Goal: Information Seeking & Learning: Learn about a topic

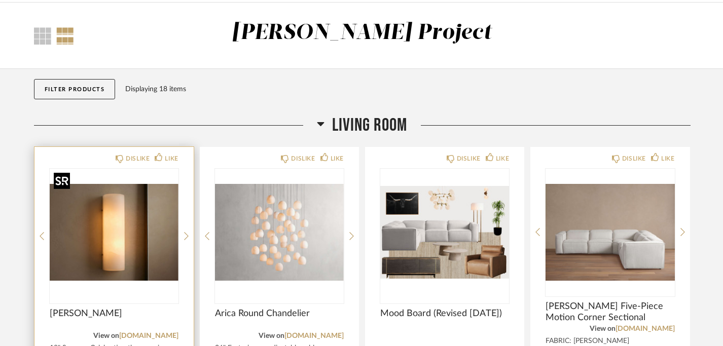
scroll to position [40, 0]
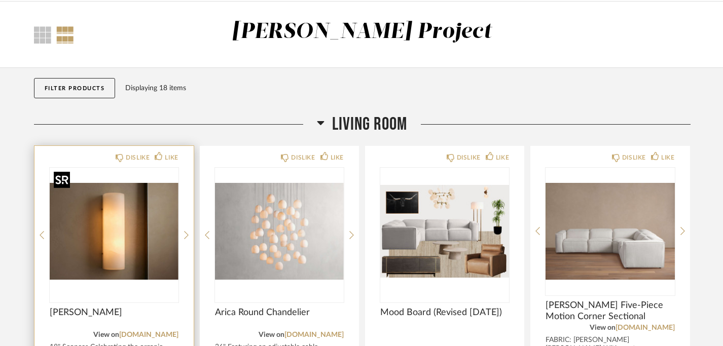
click at [117, 248] on img "0" at bounding box center [114, 231] width 129 height 127
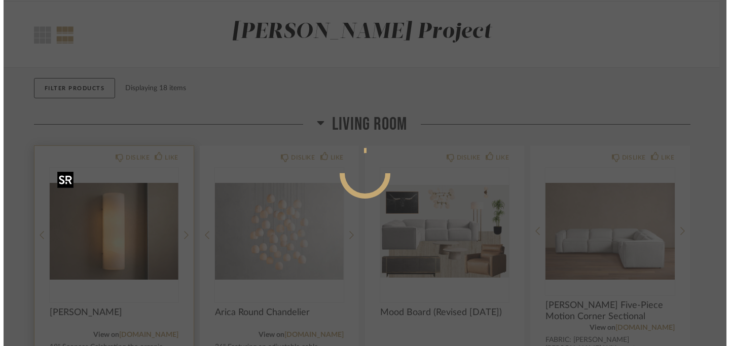
scroll to position [0, 0]
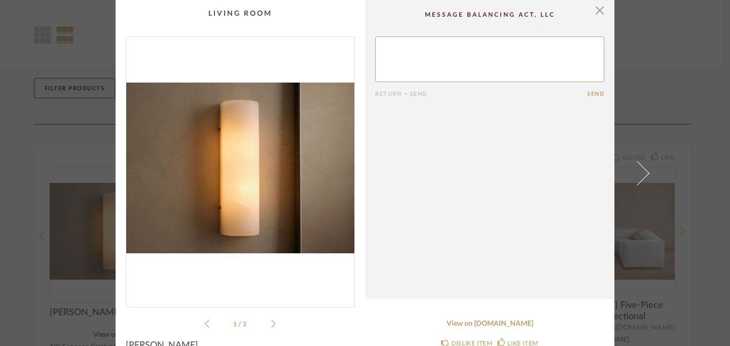
click at [271, 327] on icon at bounding box center [273, 323] width 5 height 9
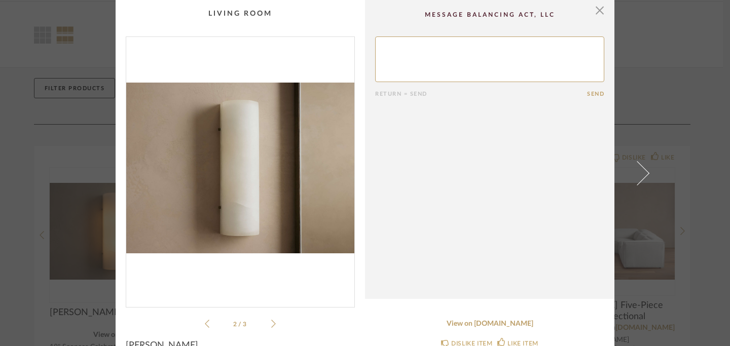
click at [271, 327] on icon at bounding box center [273, 323] width 5 height 9
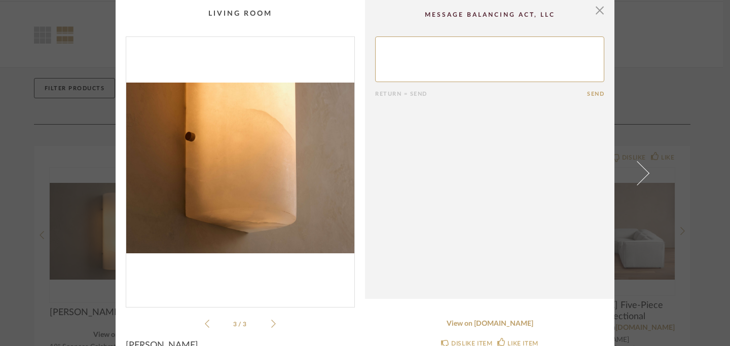
click at [271, 326] on icon at bounding box center [273, 323] width 5 height 9
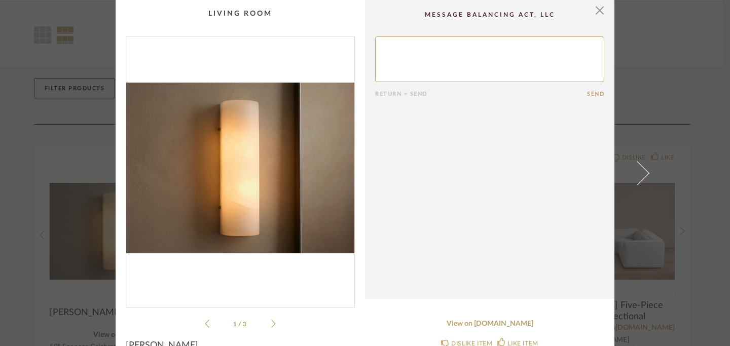
click at [205, 322] on icon at bounding box center [207, 323] width 5 height 9
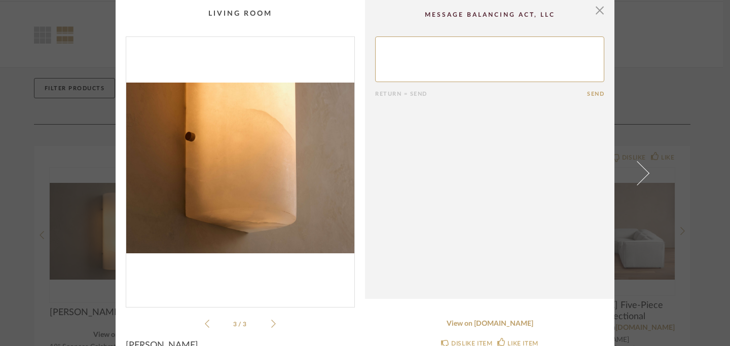
click at [205, 320] on icon at bounding box center [207, 323] width 5 height 9
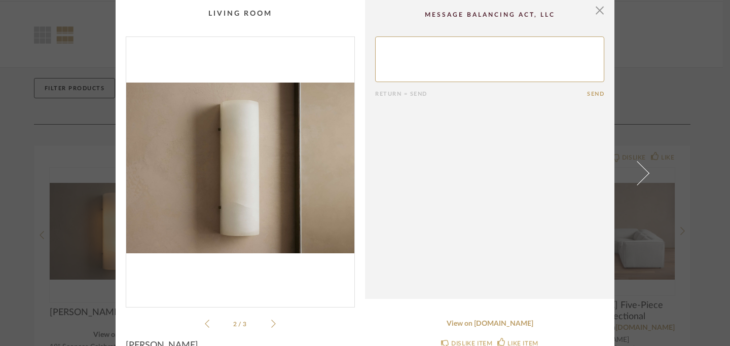
click at [205, 323] on icon at bounding box center [207, 323] width 5 height 9
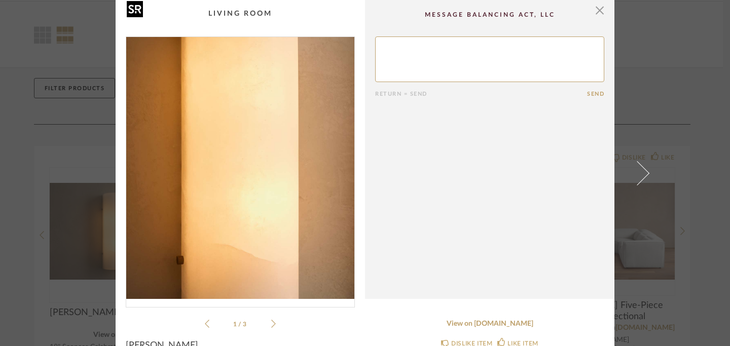
click at [236, 177] on img "0" at bounding box center [240, 168] width 228 height 262
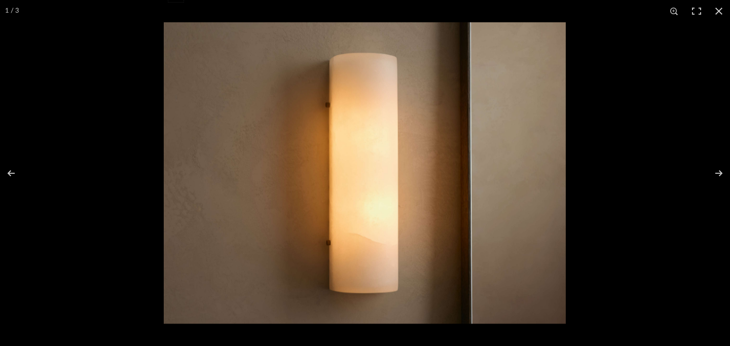
click at [370, 157] on img at bounding box center [365, 173] width 402 height 302
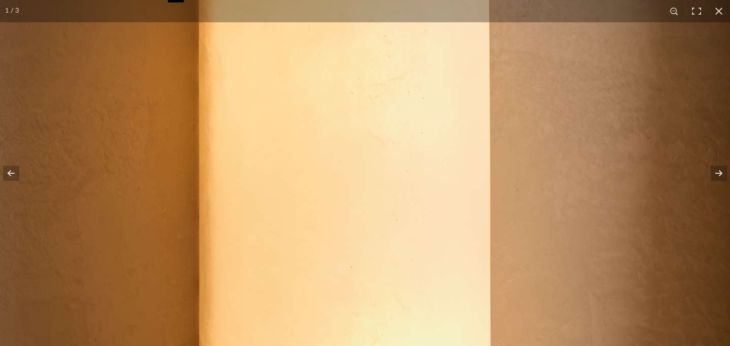
click at [370, 157] on img at bounding box center [350, 224] width 1704 height 1278
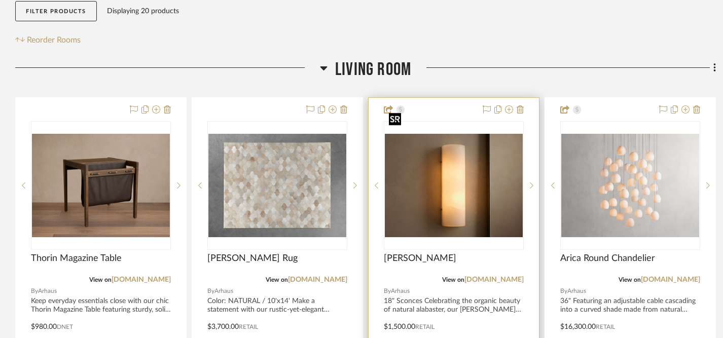
scroll to position [229, 0]
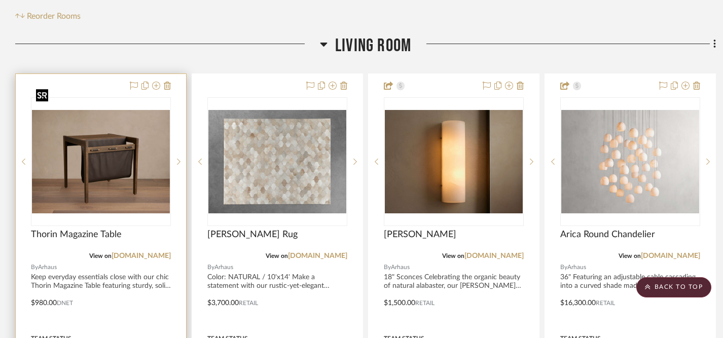
click at [115, 148] on img "0" at bounding box center [101, 161] width 138 height 103
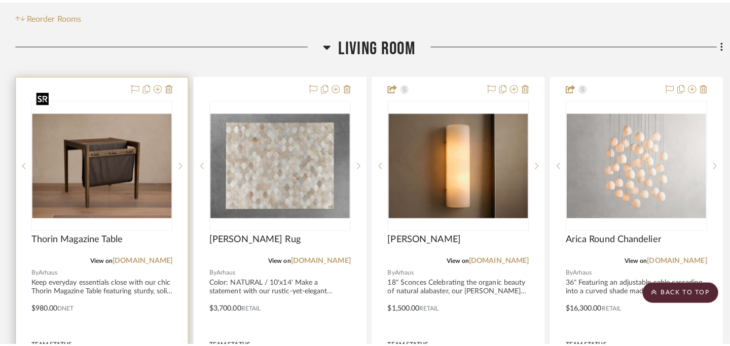
scroll to position [0, 0]
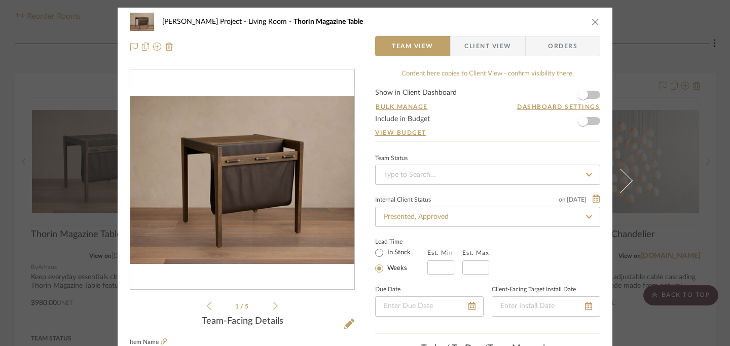
click at [592, 20] on icon "close" at bounding box center [596, 22] width 8 height 8
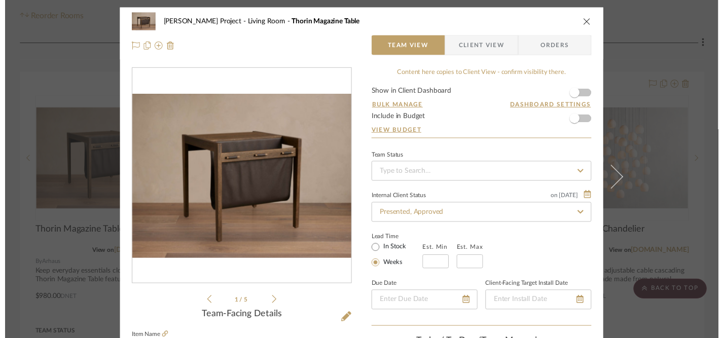
scroll to position [229, 0]
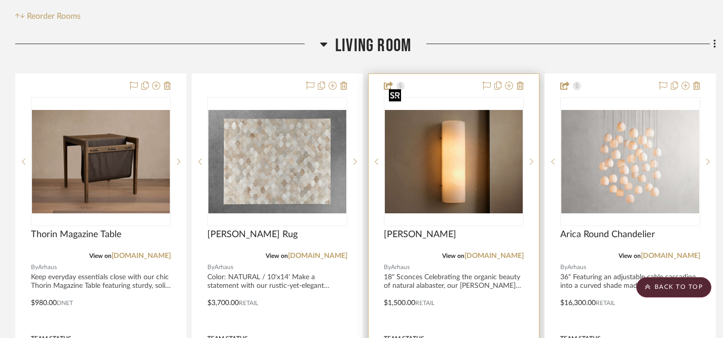
click at [449, 138] on img "0" at bounding box center [454, 161] width 138 height 103
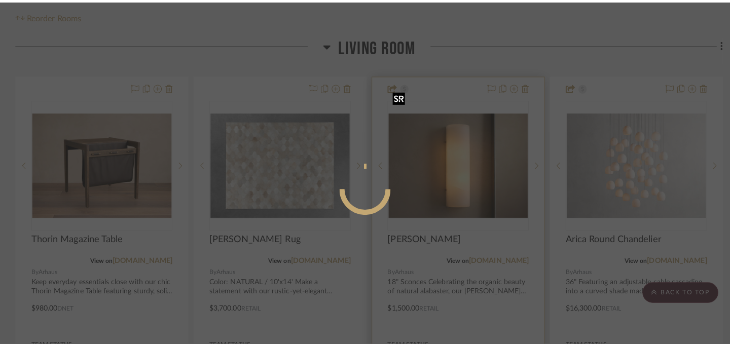
scroll to position [0, 0]
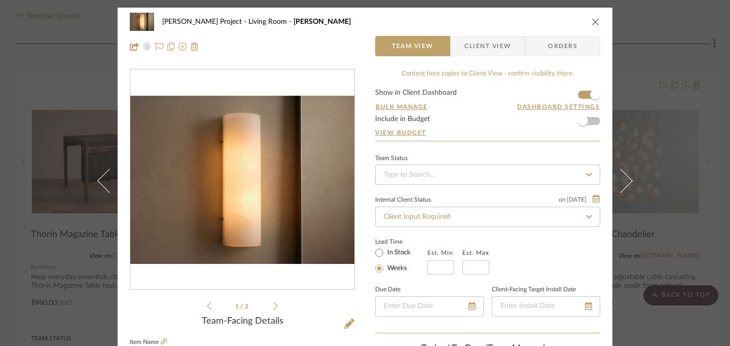
click at [592, 25] on icon "close" at bounding box center [596, 22] width 8 height 8
